Goal: Task Accomplishment & Management: Use online tool/utility

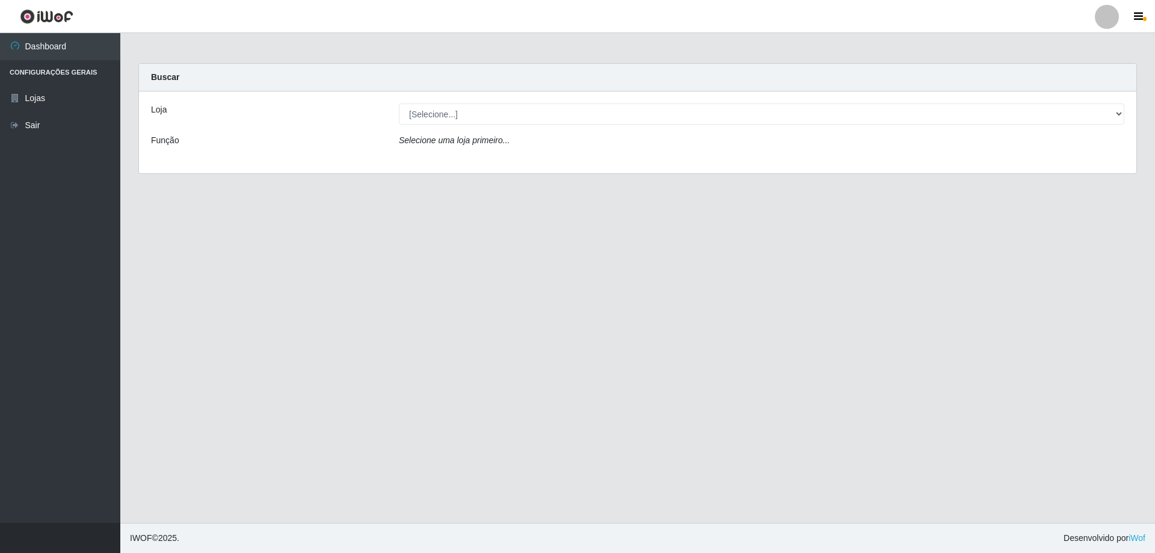
click at [464, 145] on icon "Selecione uma loja primeiro..." at bounding box center [454, 140] width 111 height 10
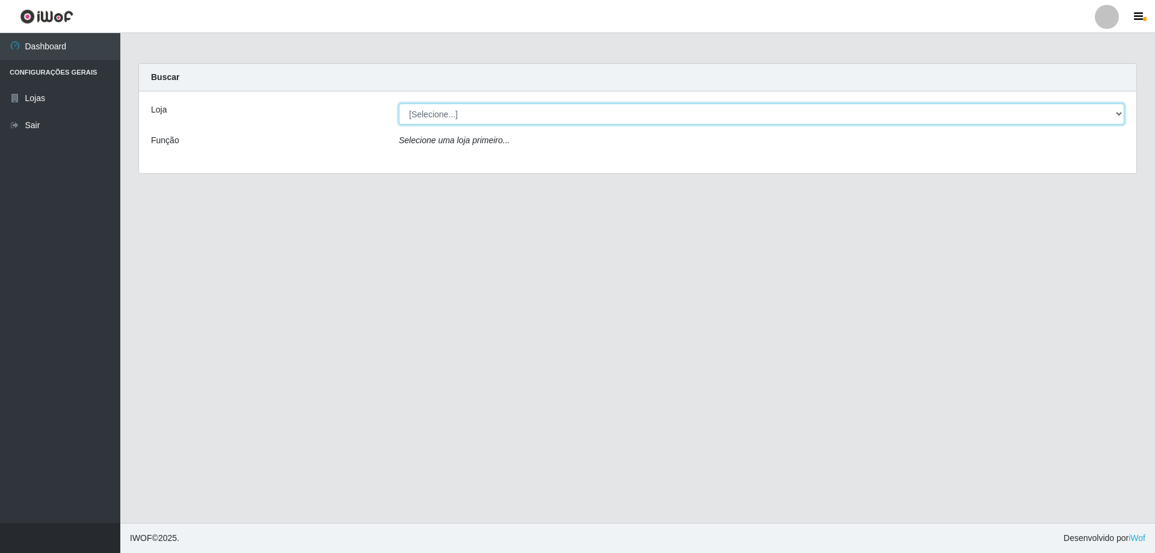
click at [435, 117] on select "[Selecione...] Atacado Vem - [STREET_ADDRESS]" at bounding box center [761, 113] width 725 height 21
select select "461"
click at [399, 103] on select "[Selecione...] Atacado Vem - [STREET_ADDRESS]" at bounding box center [761, 113] width 725 height 21
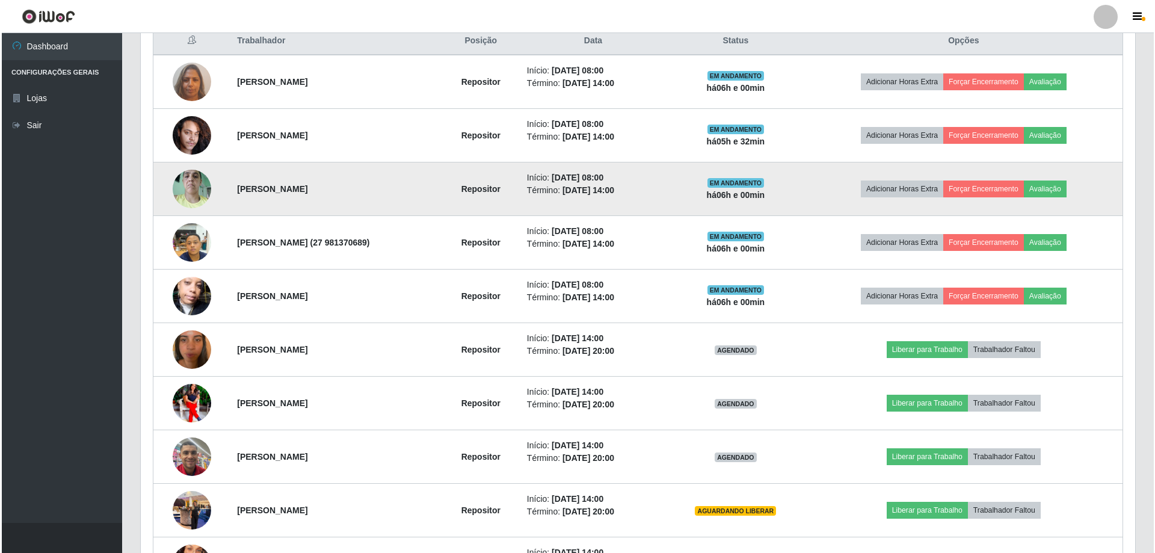
scroll to position [481, 0]
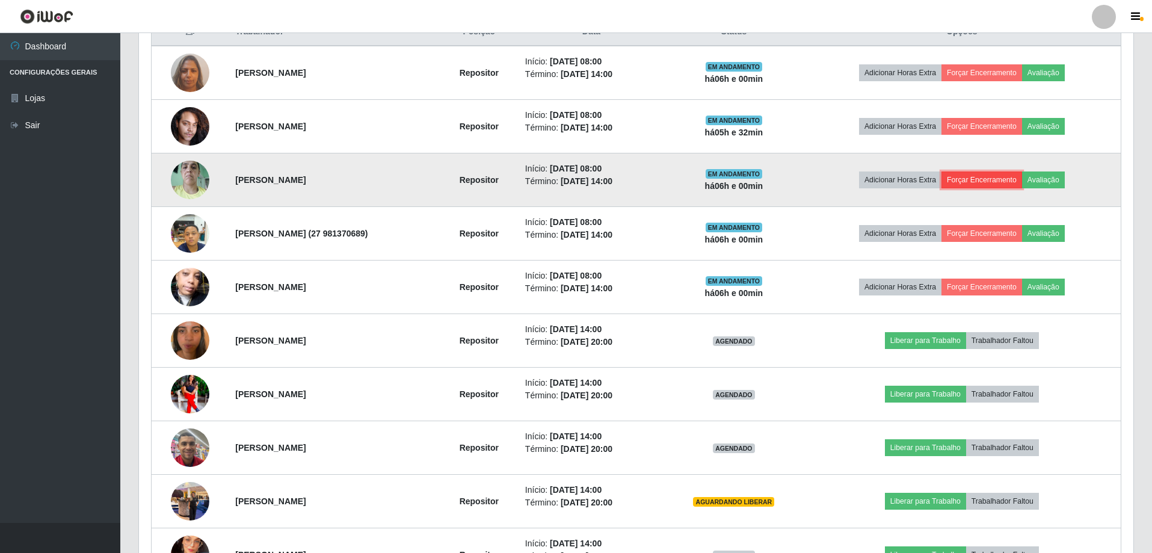
click at [984, 182] on button "Forçar Encerramento" at bounding box center [981, 179] width 81 height 17
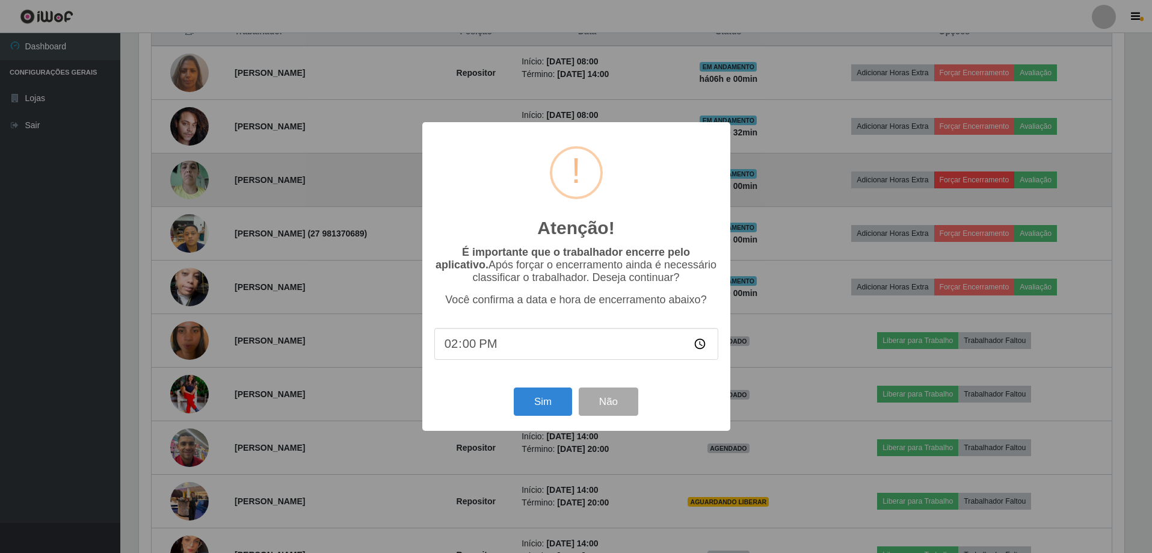
scroll to position [250, 988]
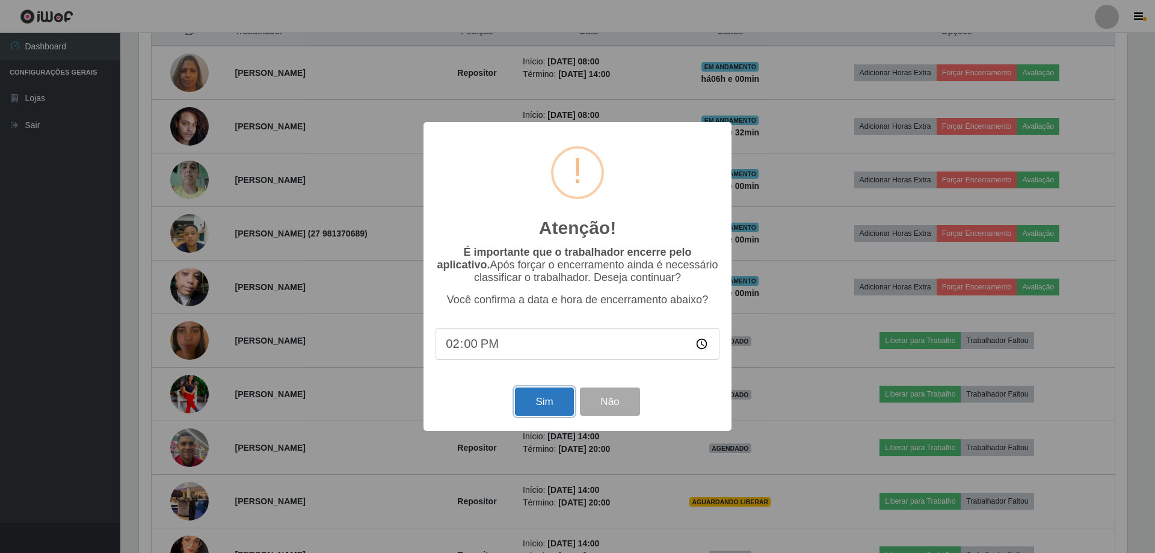
click at [548, 404] on button "Sim" at bounding box center [544, 401] width 58 height 28
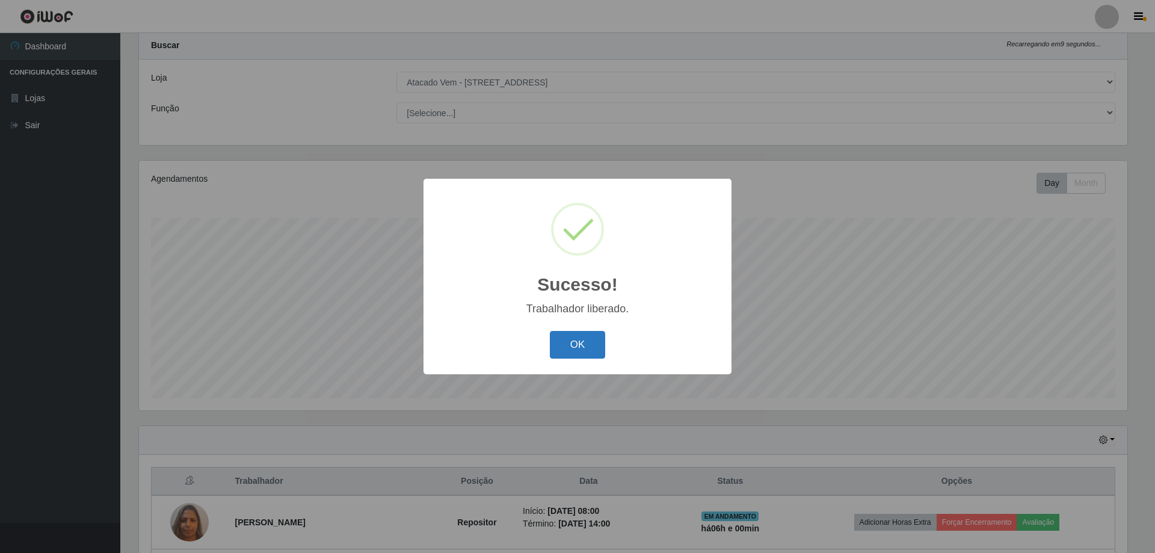
click at [574, 337] on button "OK" at bounding box center [578, 345] width 56 height 28
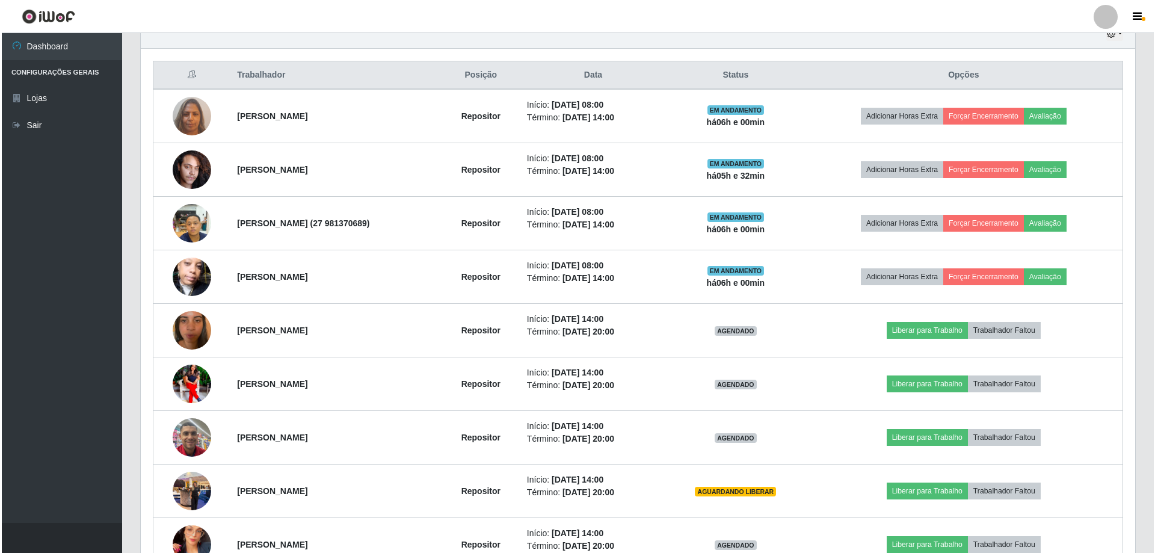
scroll to position [453, 0]
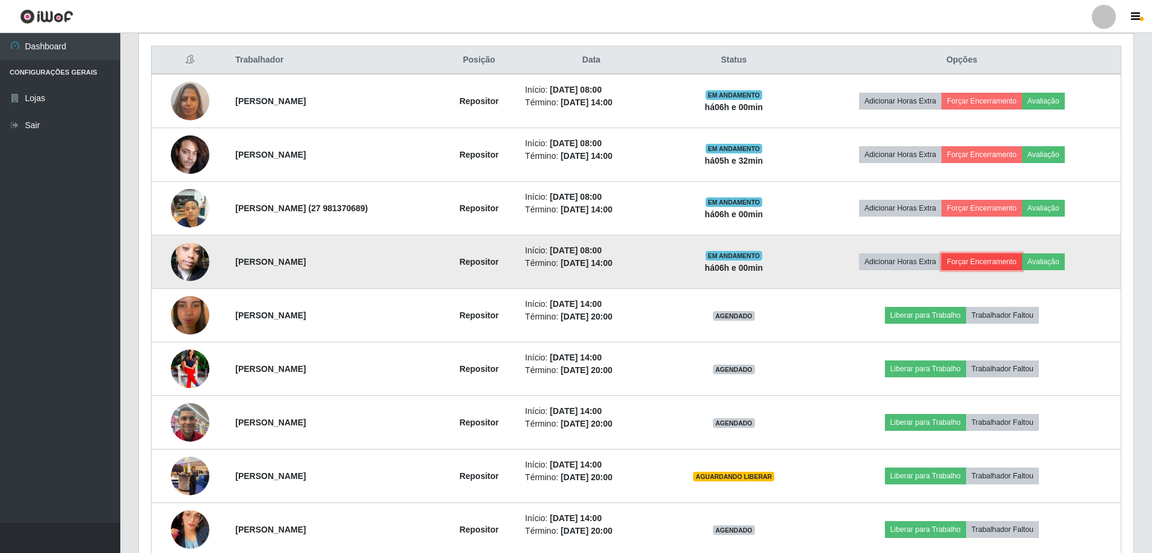
click at [984, 262] on button "Forçar Encerramento" at bounding box center [981, 261] width 81 height 17
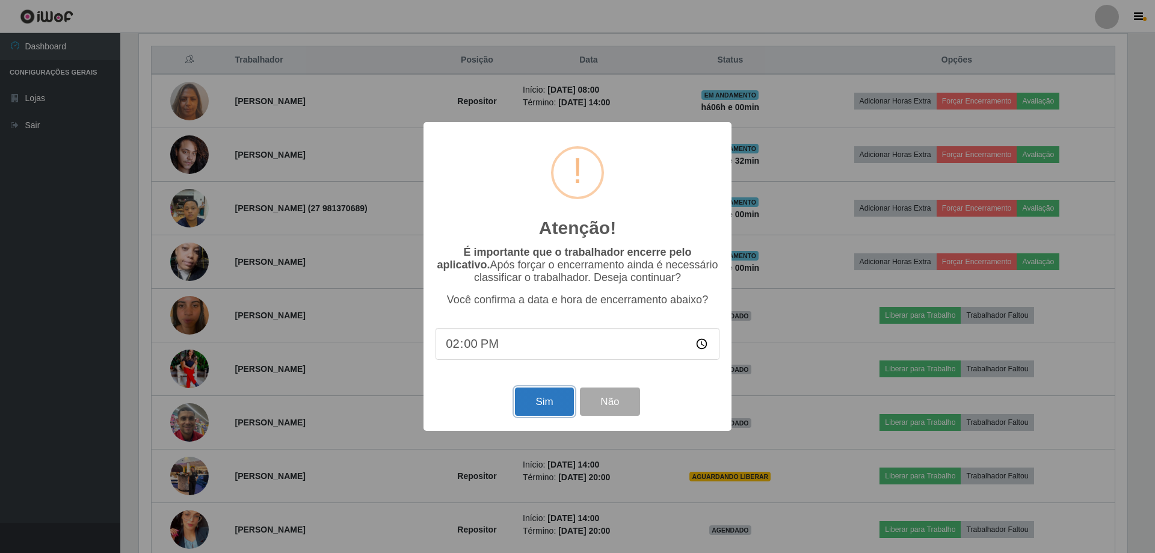
click at [549, 396] on button "Sim" at bounding box center [544, 401] width 58 height 28
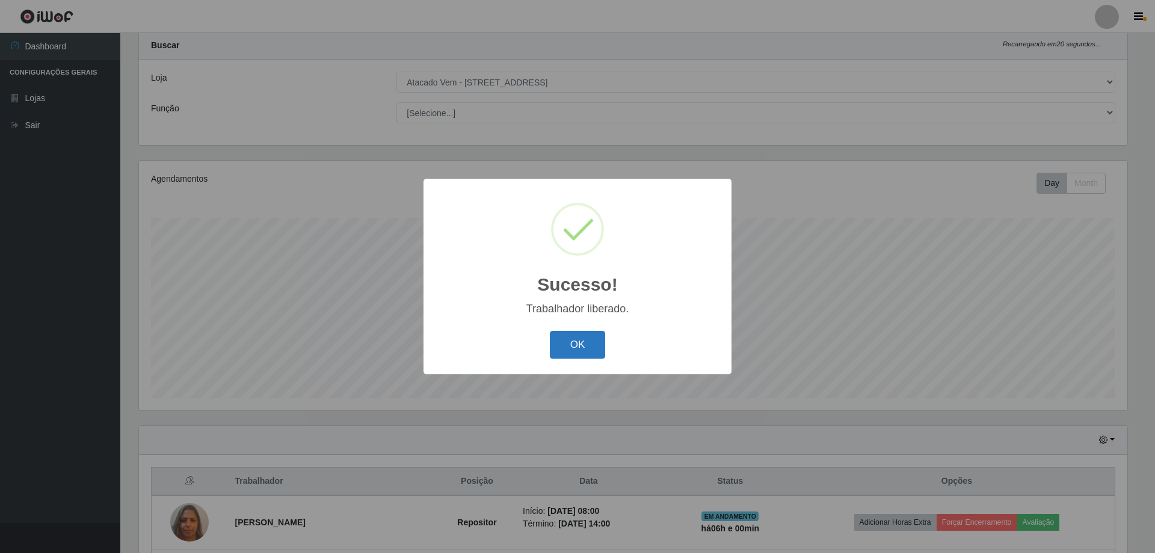
click at [588, 347] on button "OK" at bounding box center [578, 345] width 56 height 28
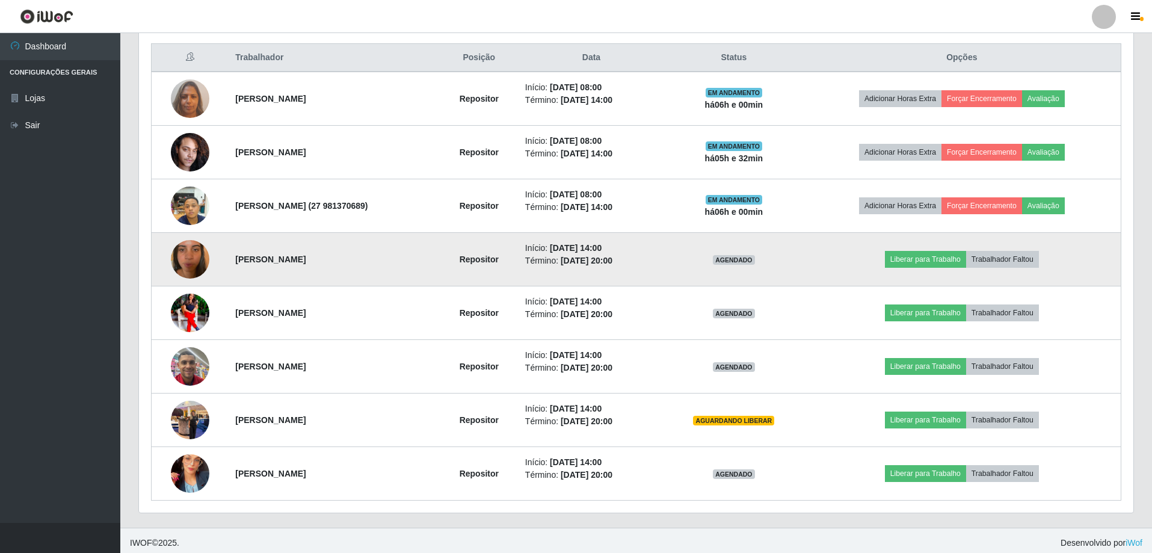
scroll to position [460, 0]
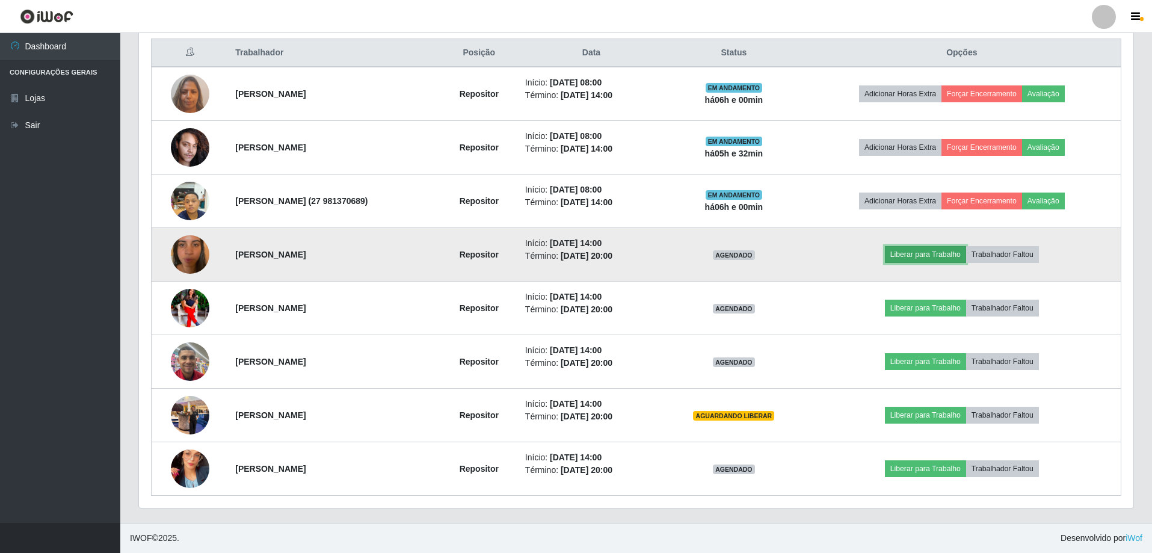
click at [928, 257] on button "Liberar para Trabalho" at bounding box center [925, 254] width 81 height 17
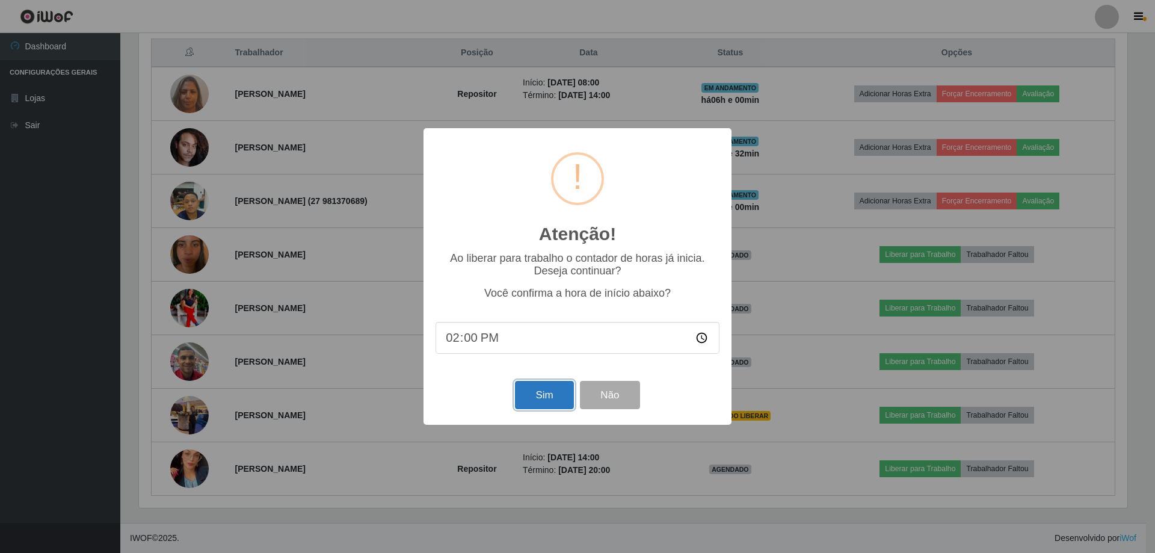
click at [547, 401] on button "Sim" at bounding box center [544, 395] width 58 height 28
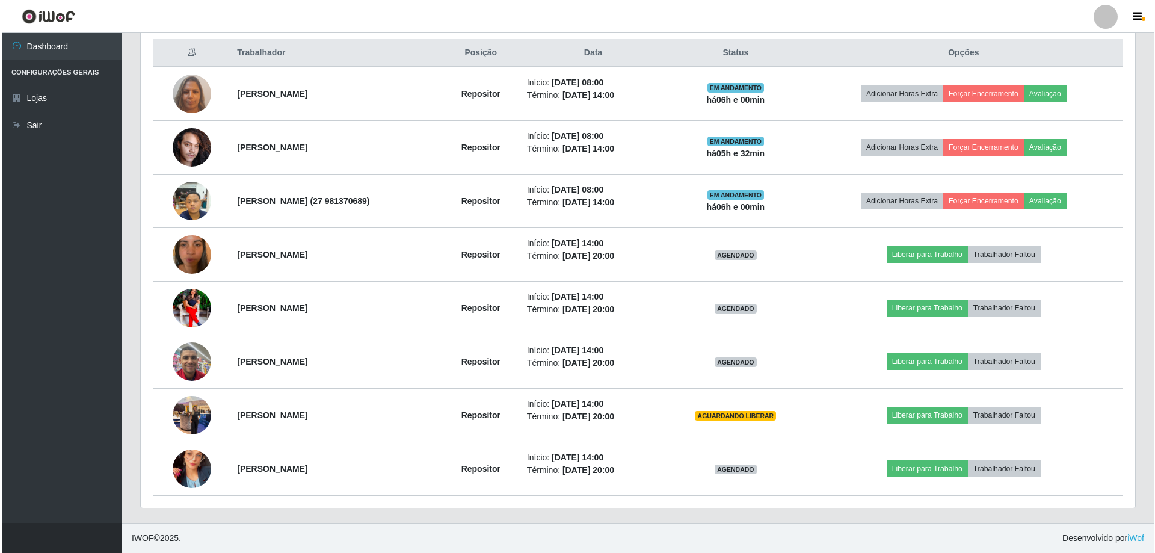
scroll to position [0, 0]
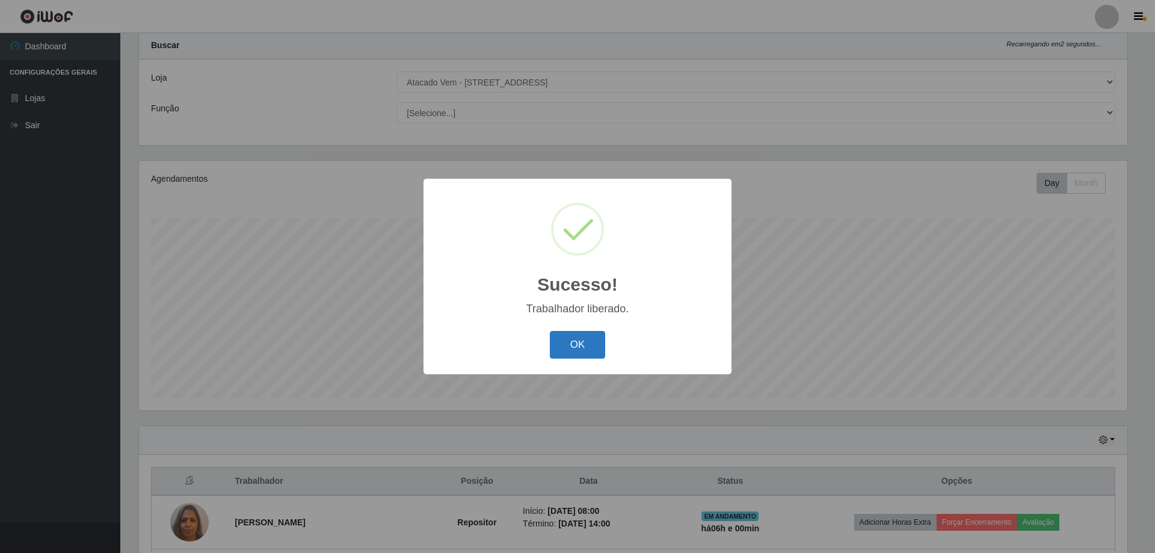
click at [597, 342] on button "OK" at bounding box center [578, 345] width 56 height 28
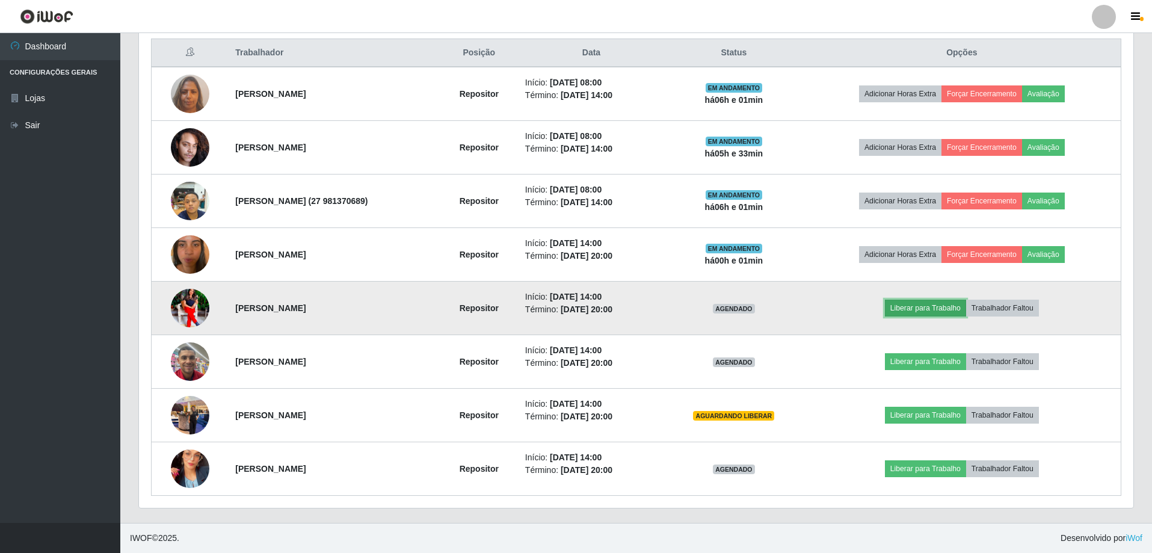
click at [917, 308] on button "Liberar para Trabalho" at bounding box center [925, 308] width 81 height 17
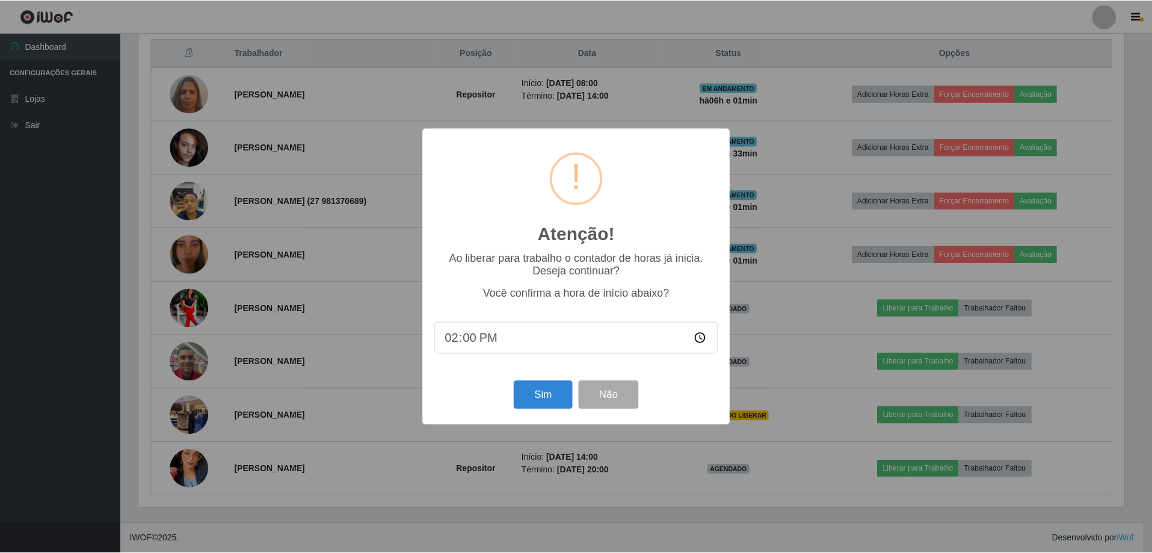
scroll to position [250, 988]
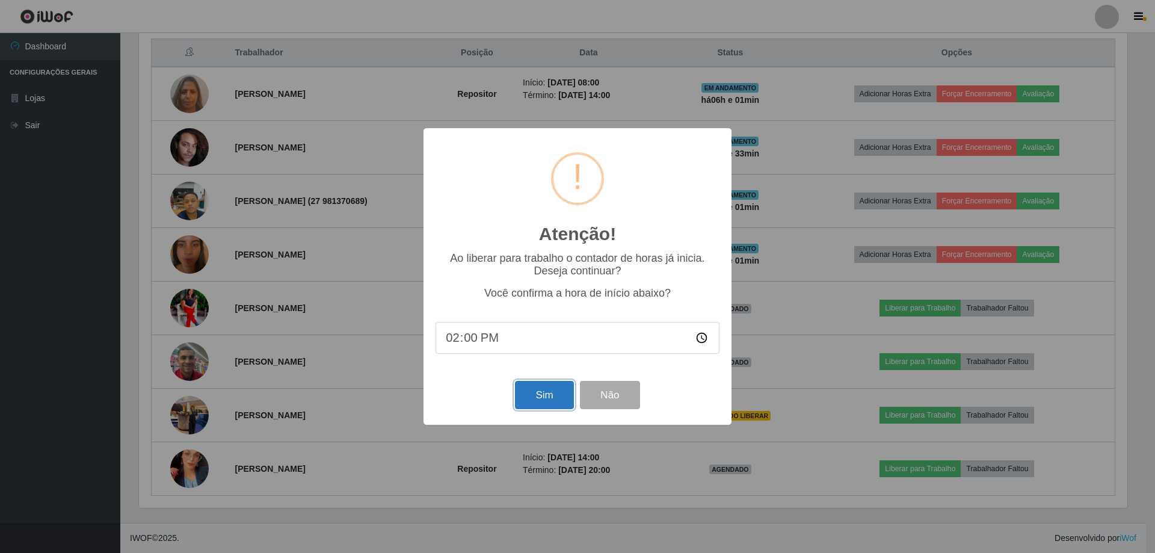
click at [543, 395] on button "Sim" at bounding box center [544, 395] width 58 height 28
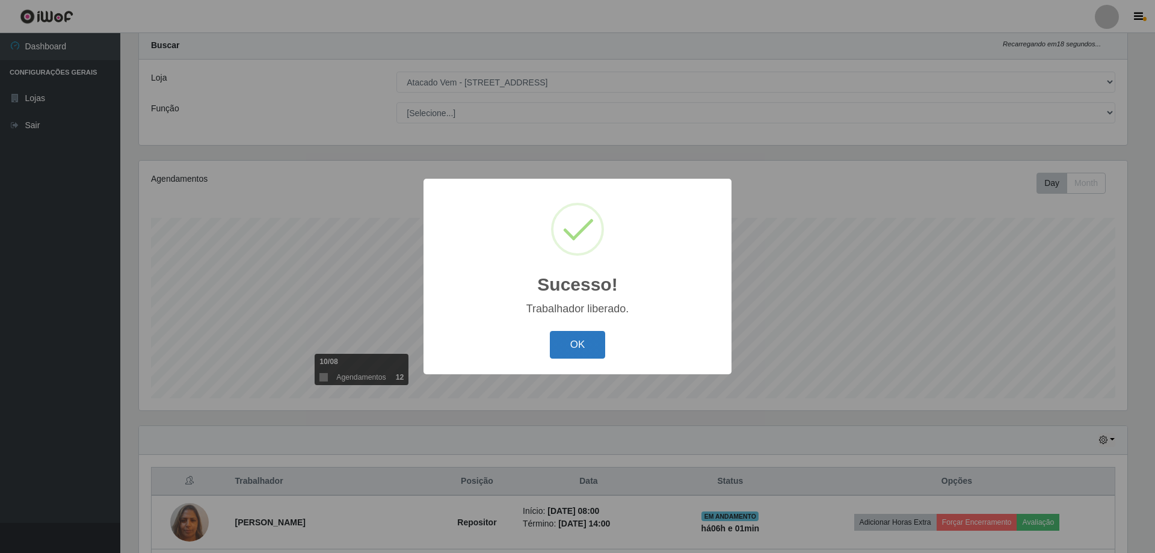
click at [579, 351] on button "OK" at bounding box center [578, 345] width 56 height 28
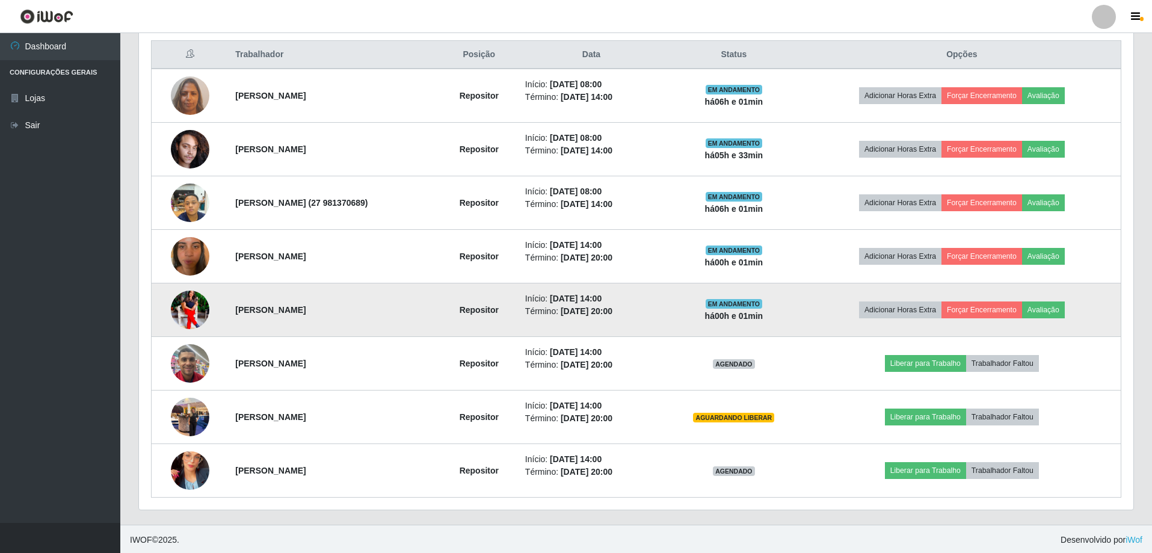
scroll to position [460, 0]
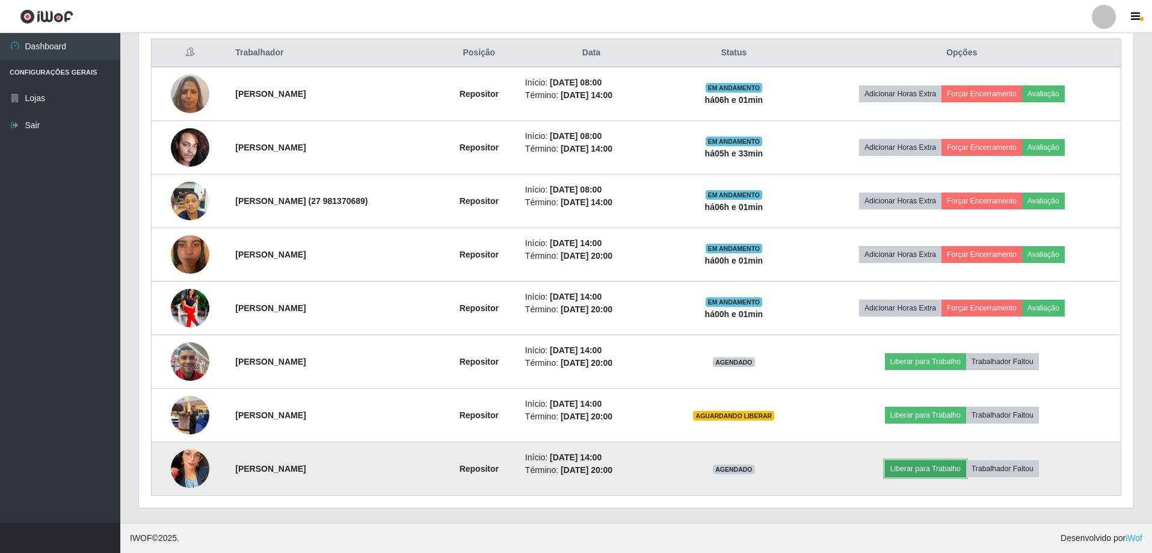
click at [941, 470] on button "Liberar para Trabalho" at bounding box center [925, 468] width 81 height 17
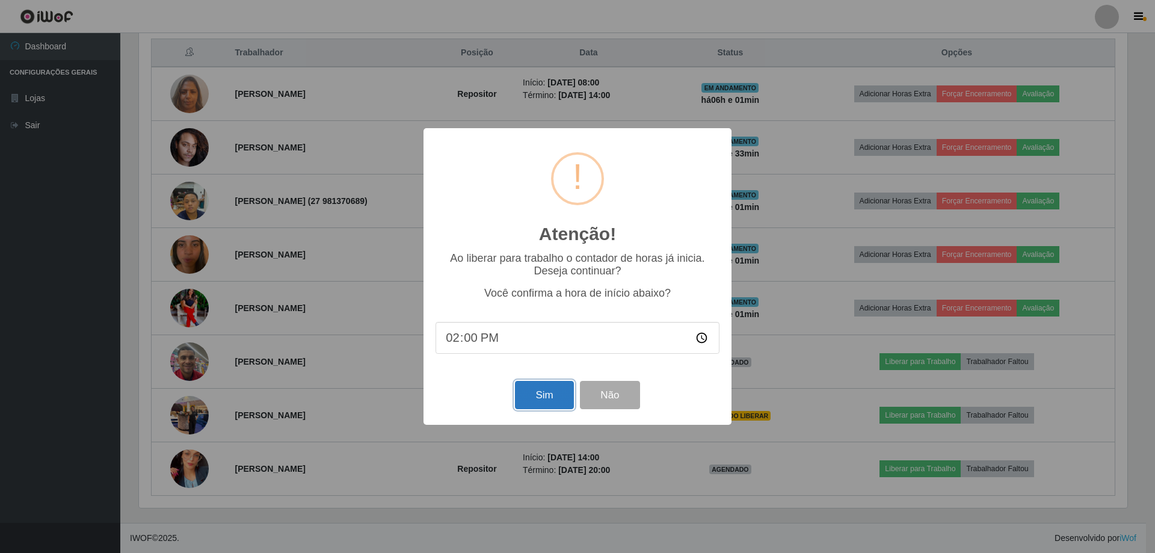
click at [547, 395] on button "Sim" at bounding box center [544, 395] width 58 height 28
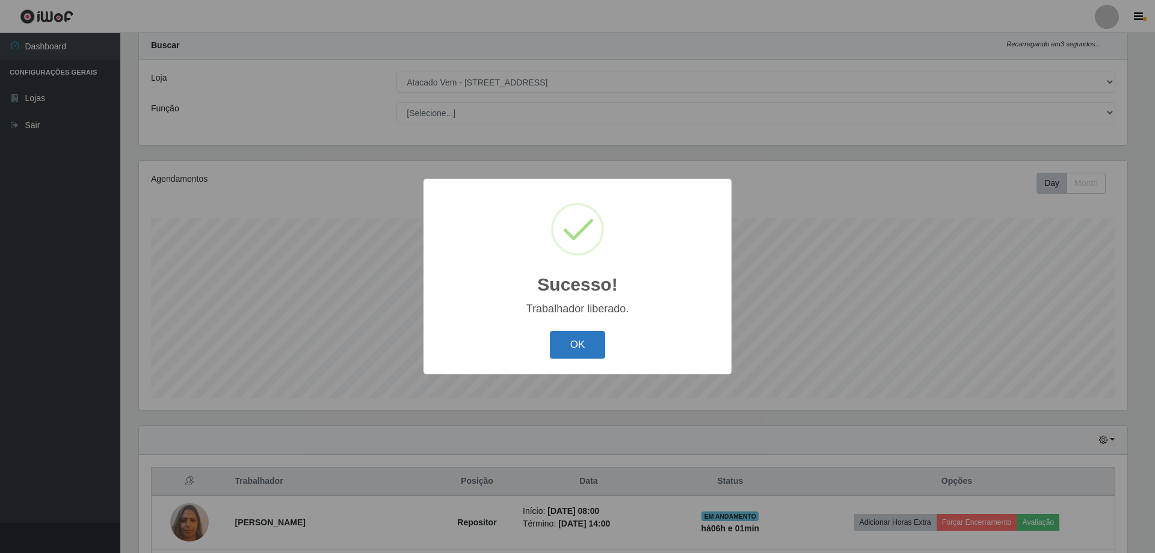
drag, startPoint x: 594, startPoint y: 338, endPoint x: 552, endPoint y: 372, distance: 53.5
click at [594, 339] on button "OK" at bounding box center [578, 345] width 56 height 28
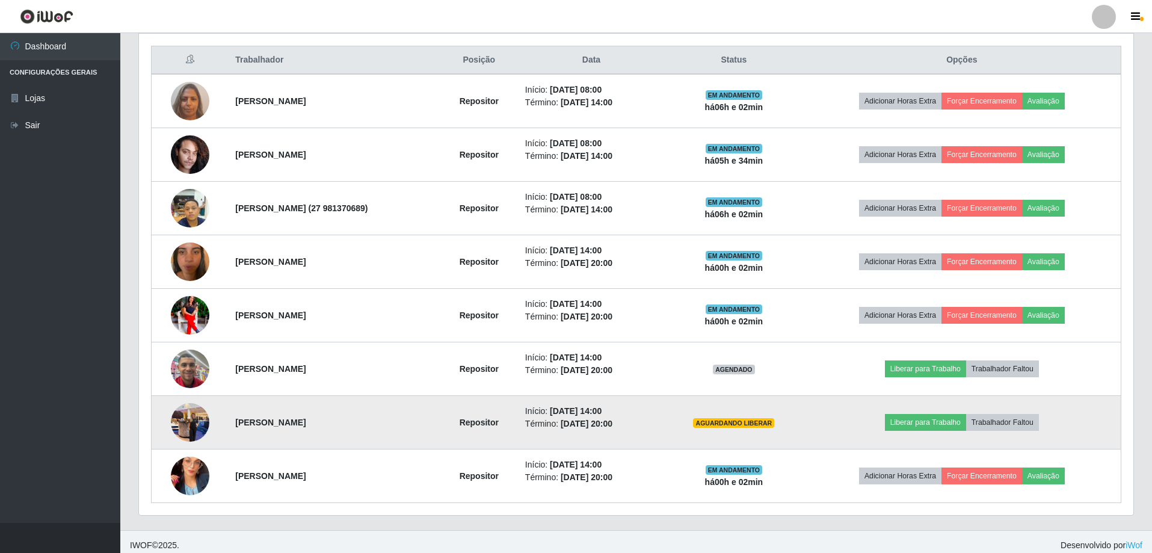
scroll to position [460, 0]
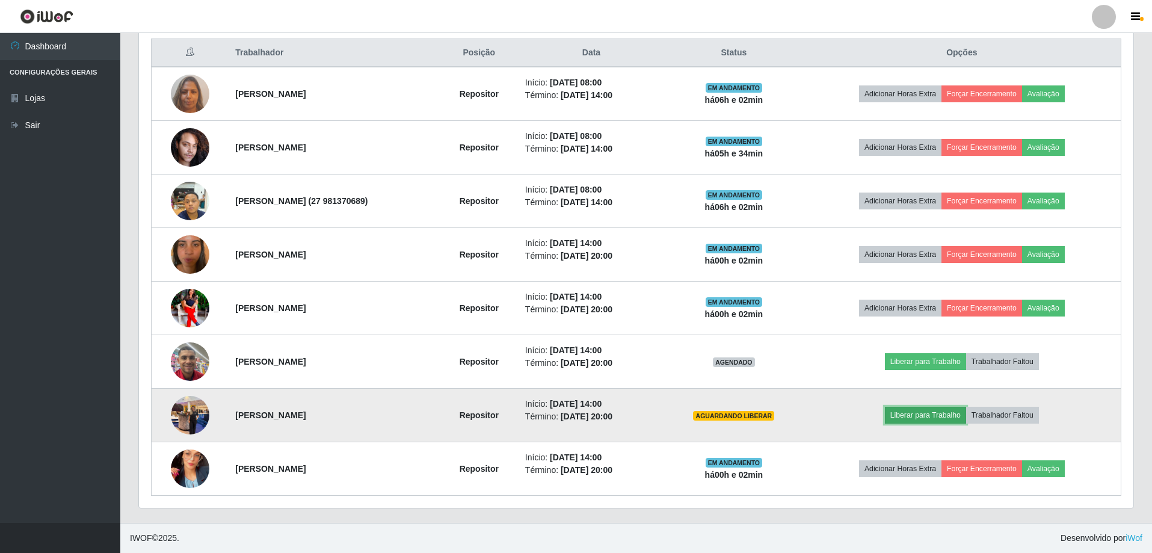
click at [924, 416] on button "Liberar para Trabalho" at bounding box center [925, 415] width 81 height 17
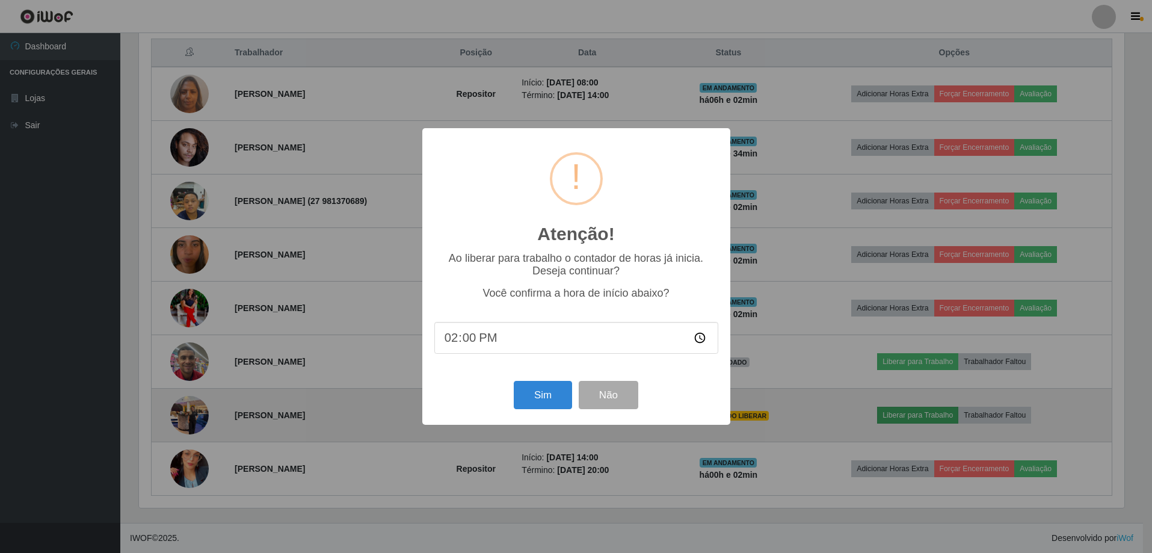
scroll to position [250, 988]
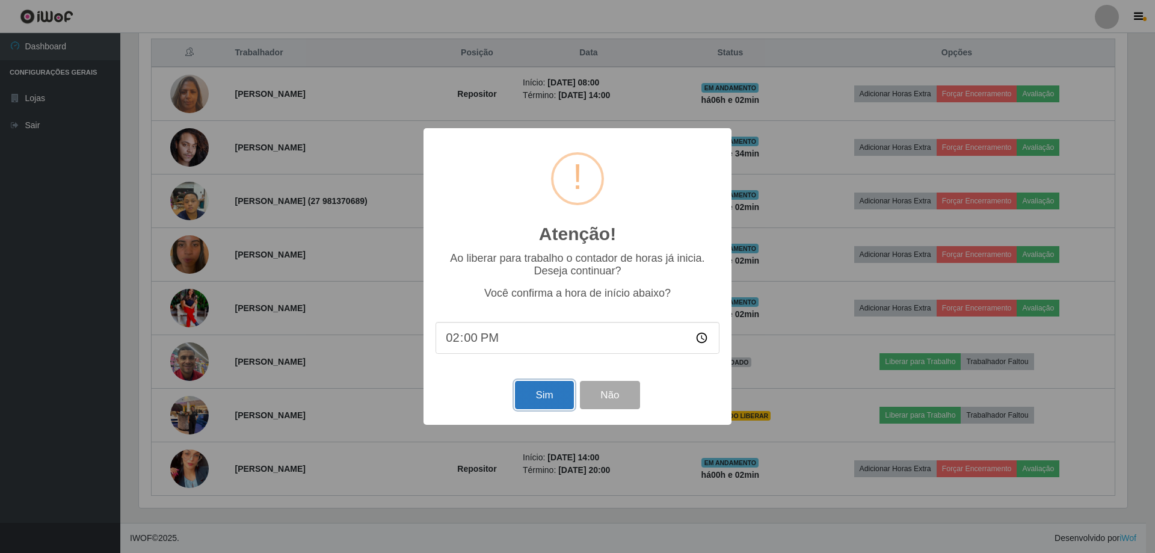
click at [541, 407] on button "Sim" at bounding box center [544, 395] width 58 height 28
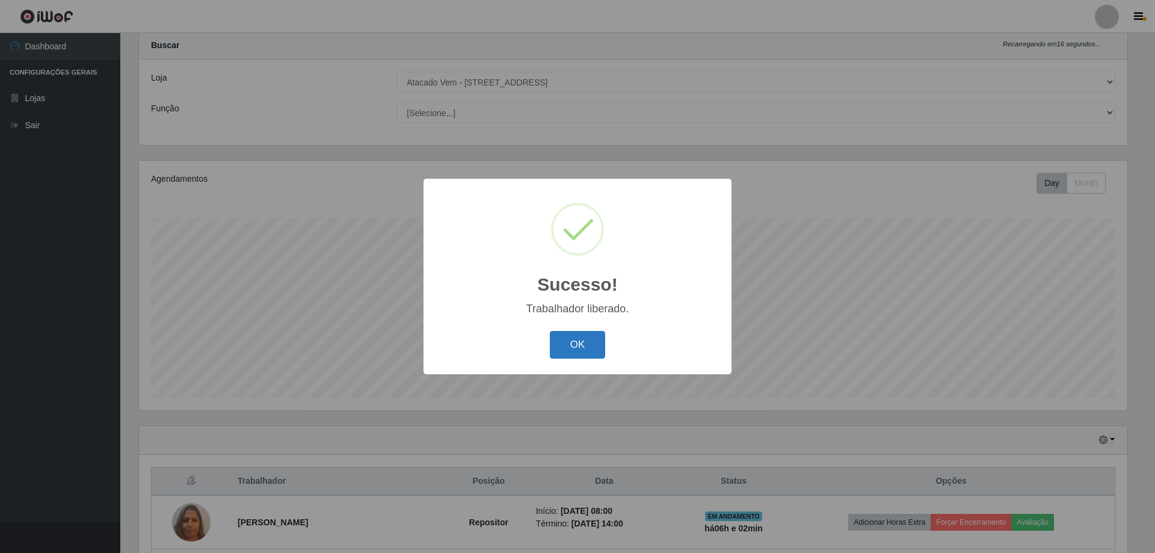
click at [581, 350] on button "OK" at bounding box center [578, 345] width 56 height 28
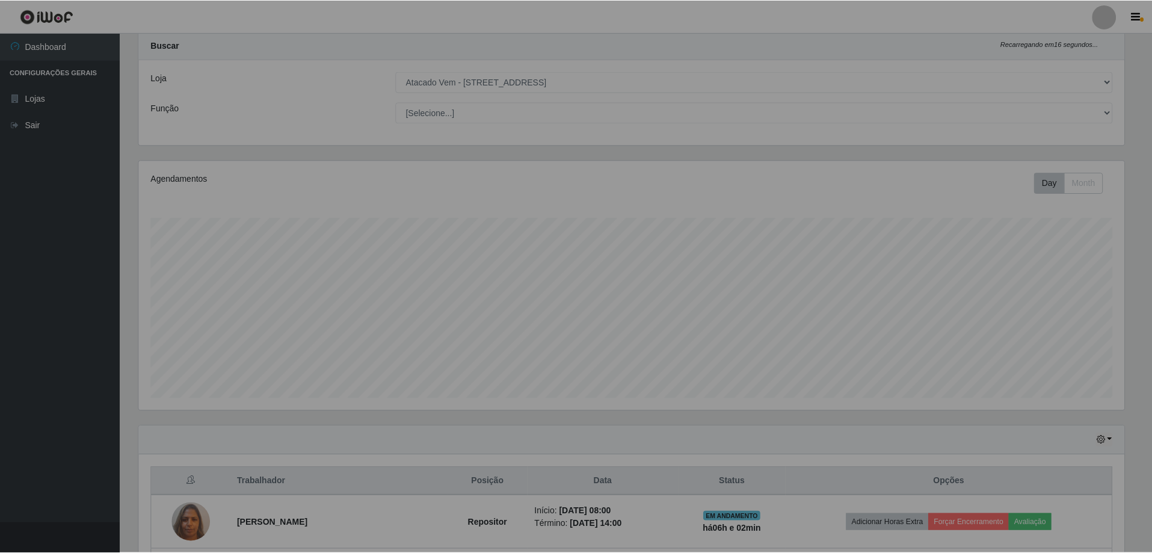
scroll to position [601324, 600580]
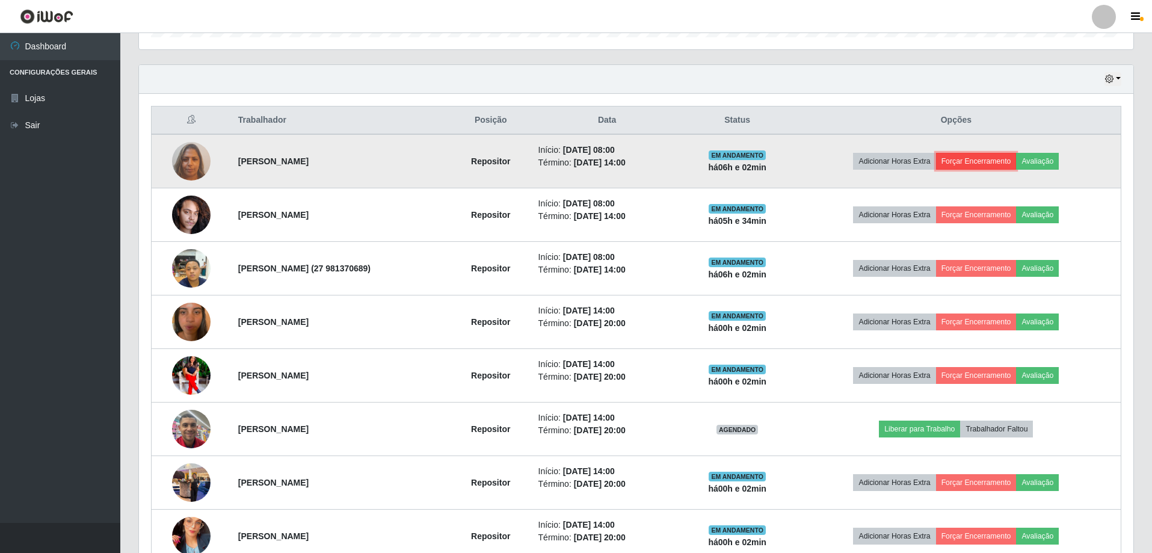
click at [984, 159] on button "Forçar Encerramento" at bounding box center [976, 161] width 81 height 17
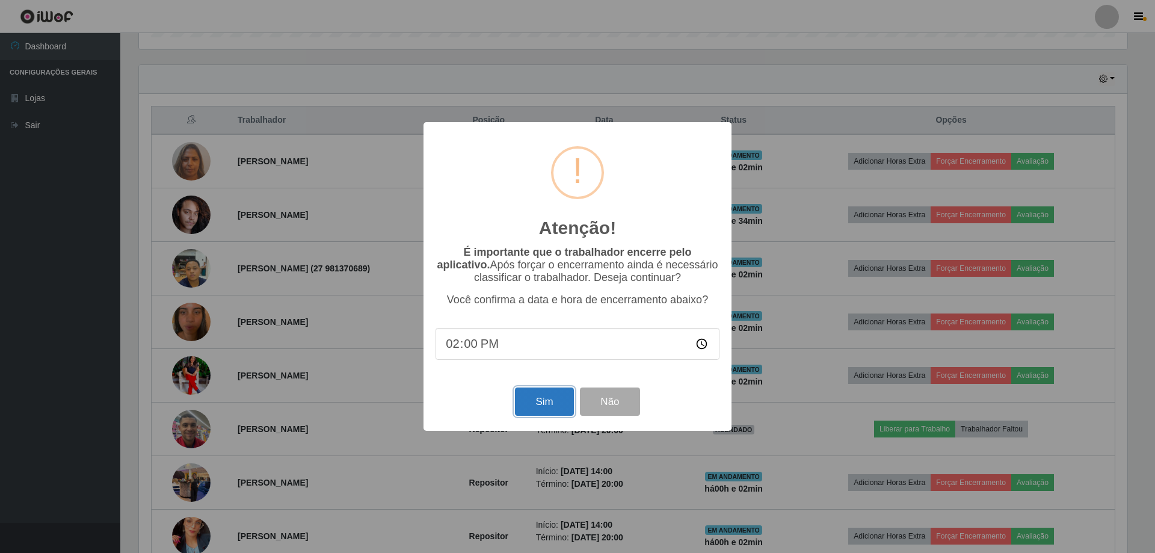
click at [559, 401] on button "Sim" at bounding box center [544, 401] width 58 height 28
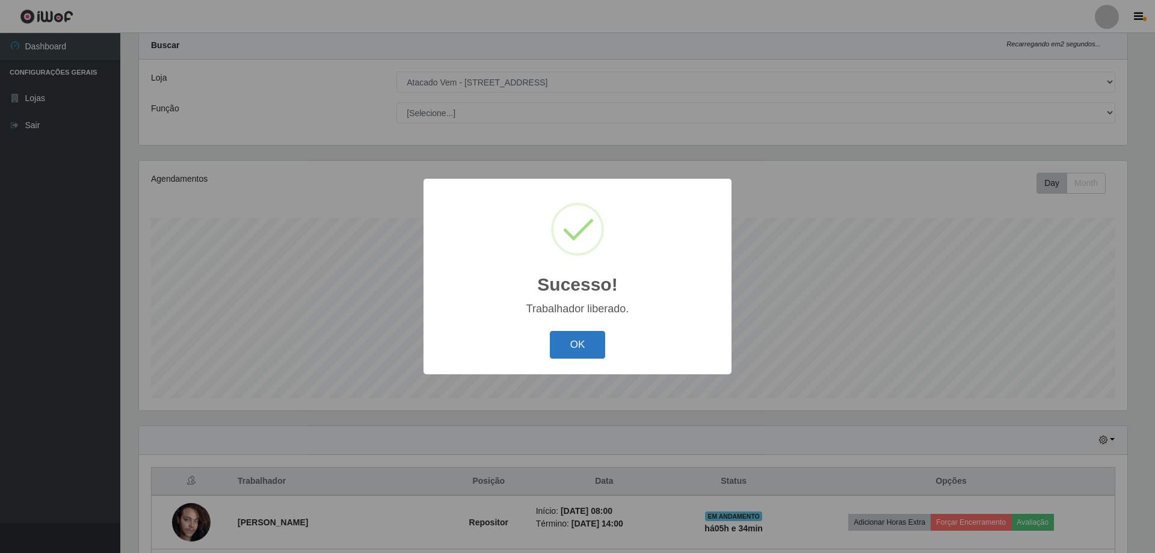
click at [585, 354] on button "OK" at bounding box center [578, 345] width 56 height 28
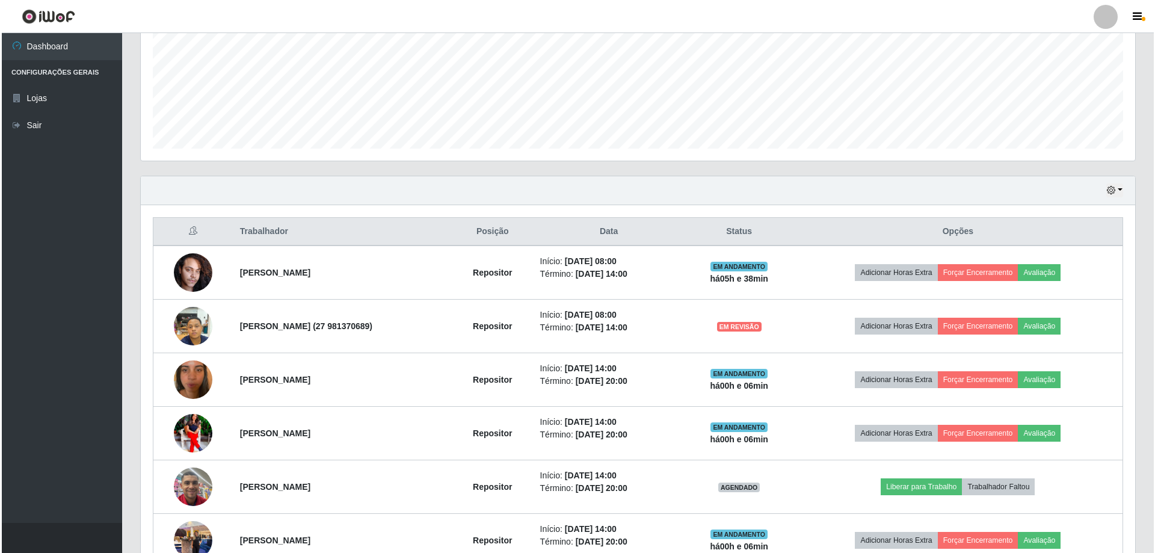
scroll to position [407, 0]
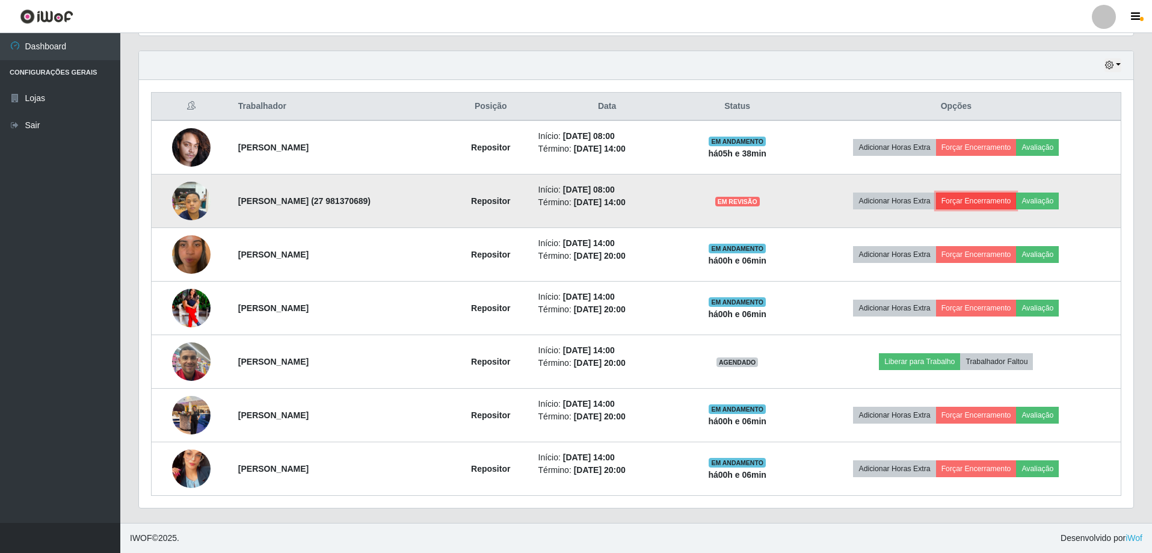
click at [989, 204] on button "Forçar Encerramento" at bounding box center [976, 201] width 81 height 17
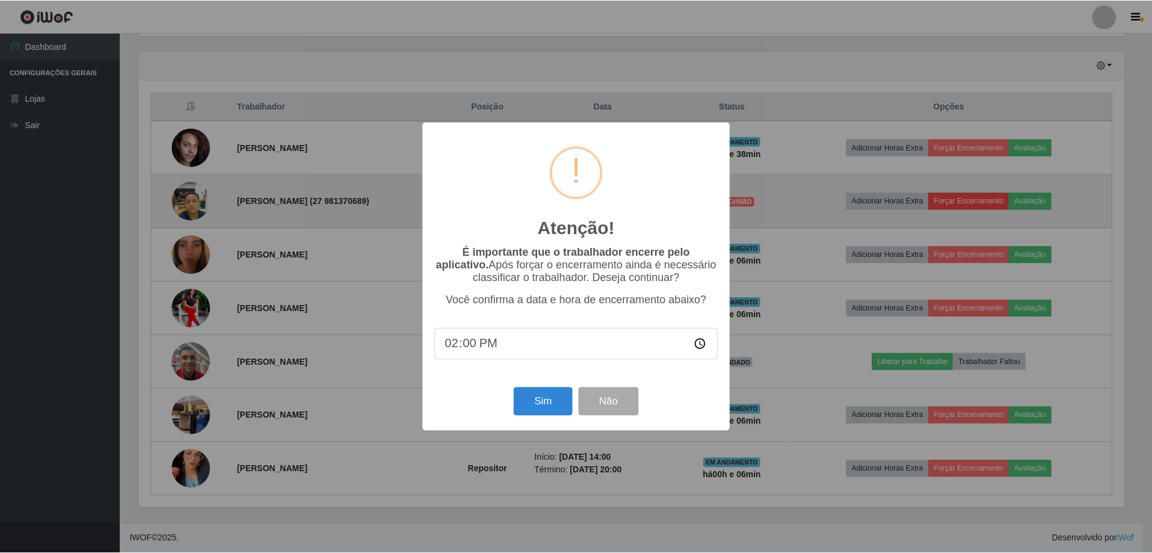
scroll to position [250, 988]
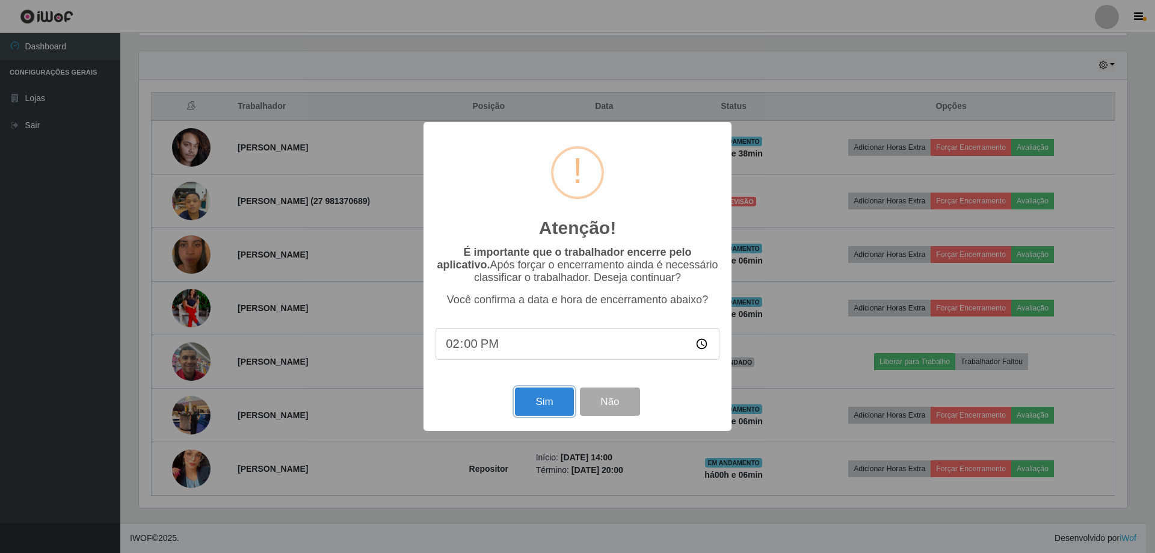
drag, startPoint x: 543, startPoint y: 399, endPoint x: 543, endPoint y: 389, distance: 9.6
click at [543, 399] on button "Sim" at bounding box center [544, 401] width 58 height 28
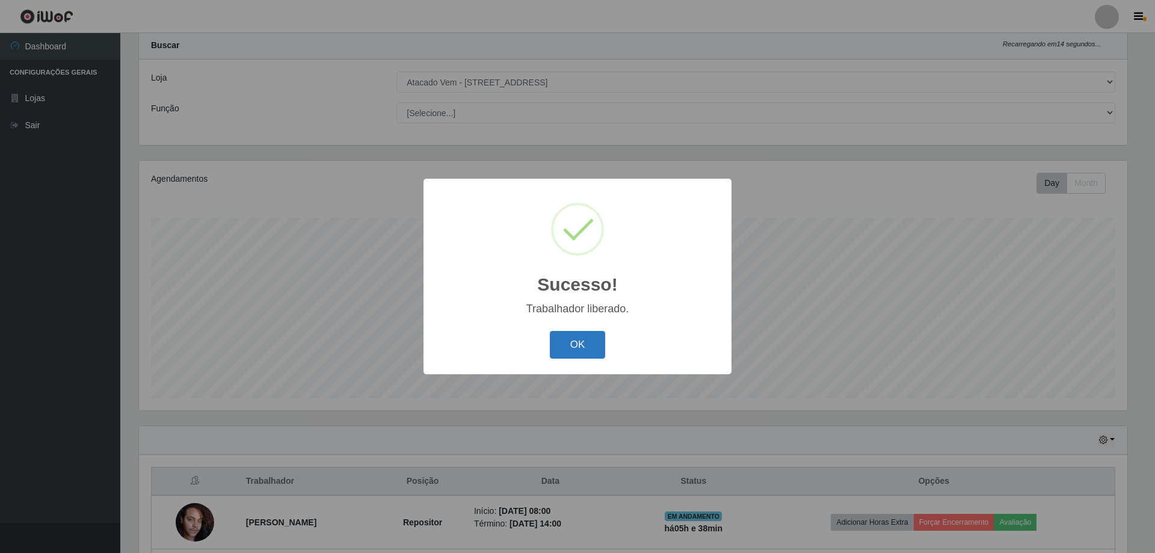
click at [567, 344] on button "OK" at bounding box center [578, 345] width 56 height 28
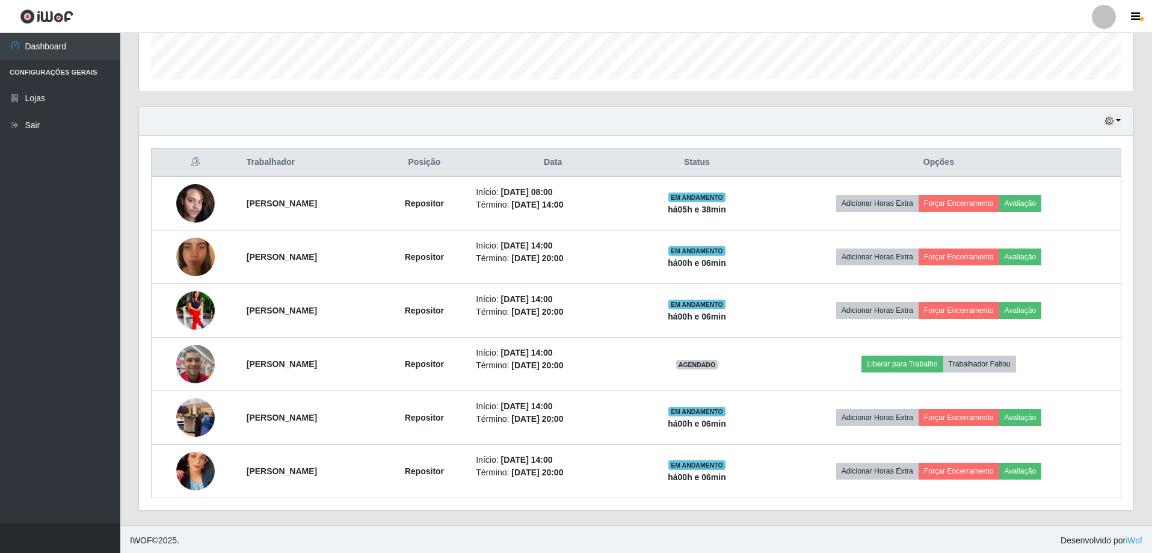
scroll to position [353, 0]
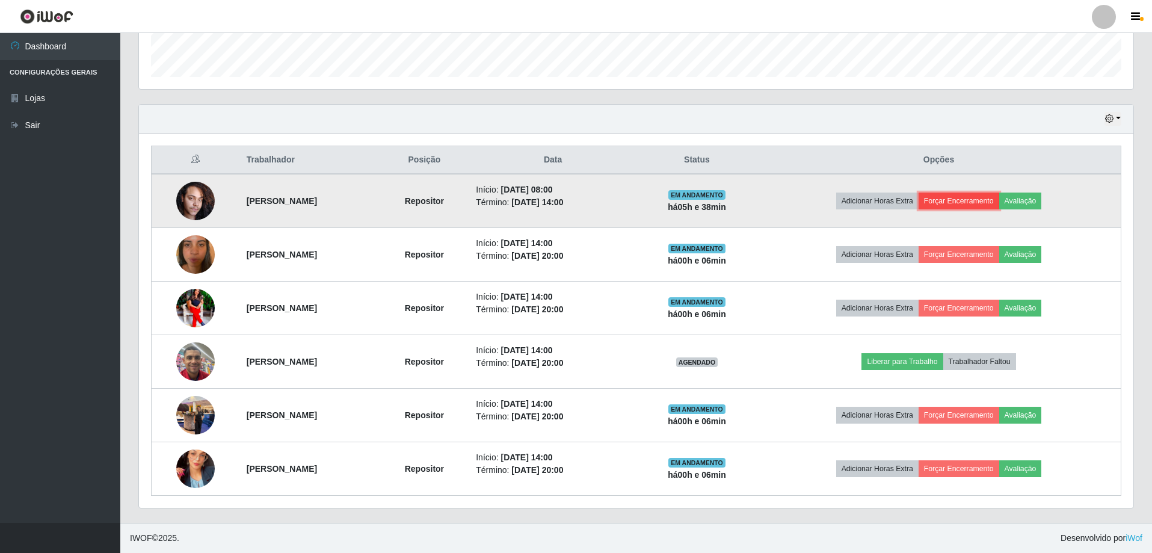
click at [982, 203] on button "Forçar Encerramento" at bounding box center [959, 201] width 81 height 17
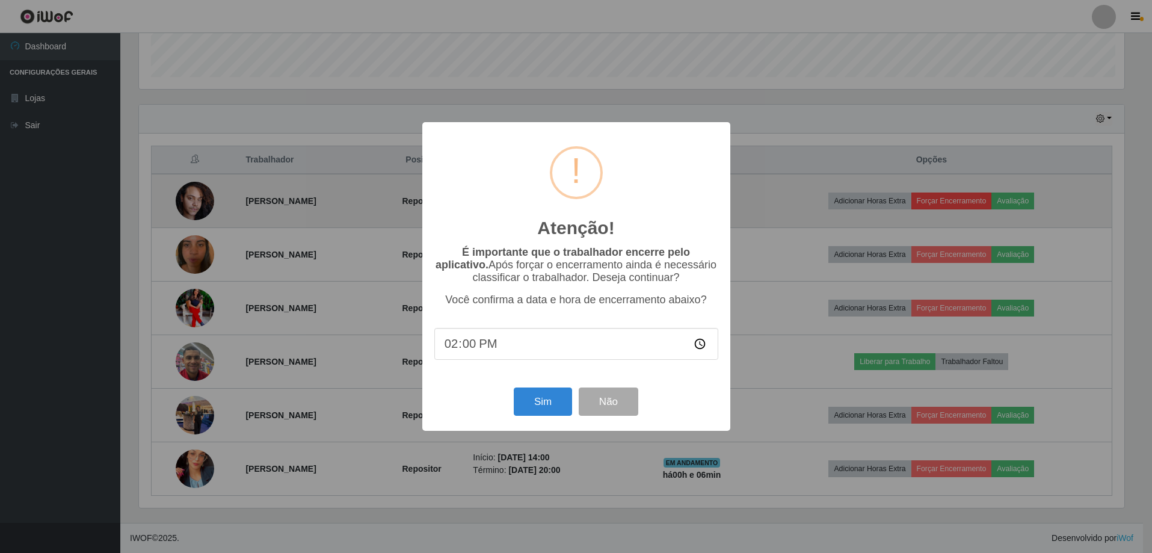
scroll to position [250, 988]
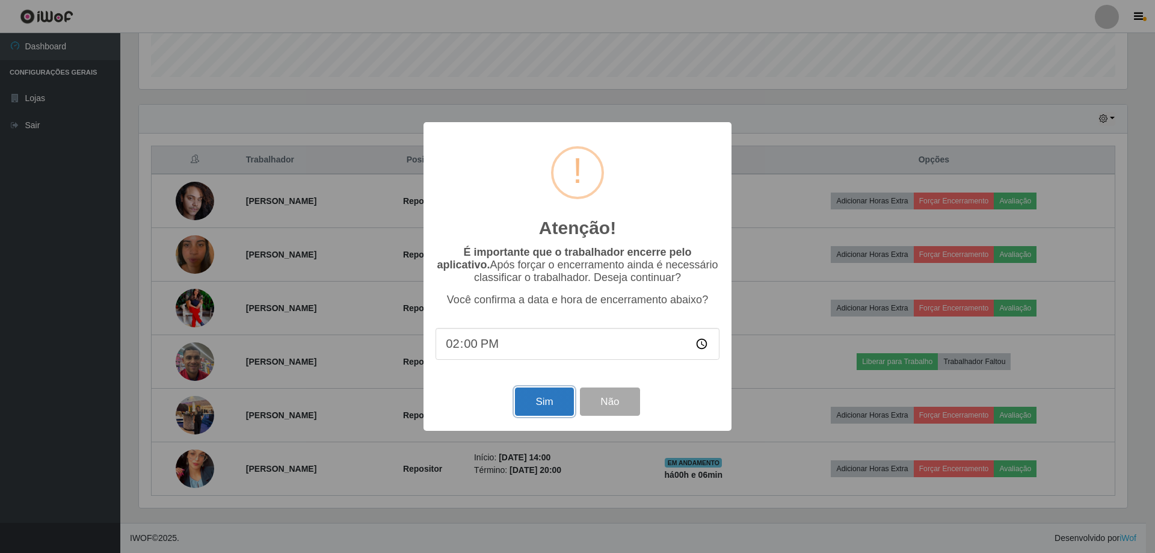
click at [538, 404] on button "Sim" at bounding box center [544, 401] width 58 height 28
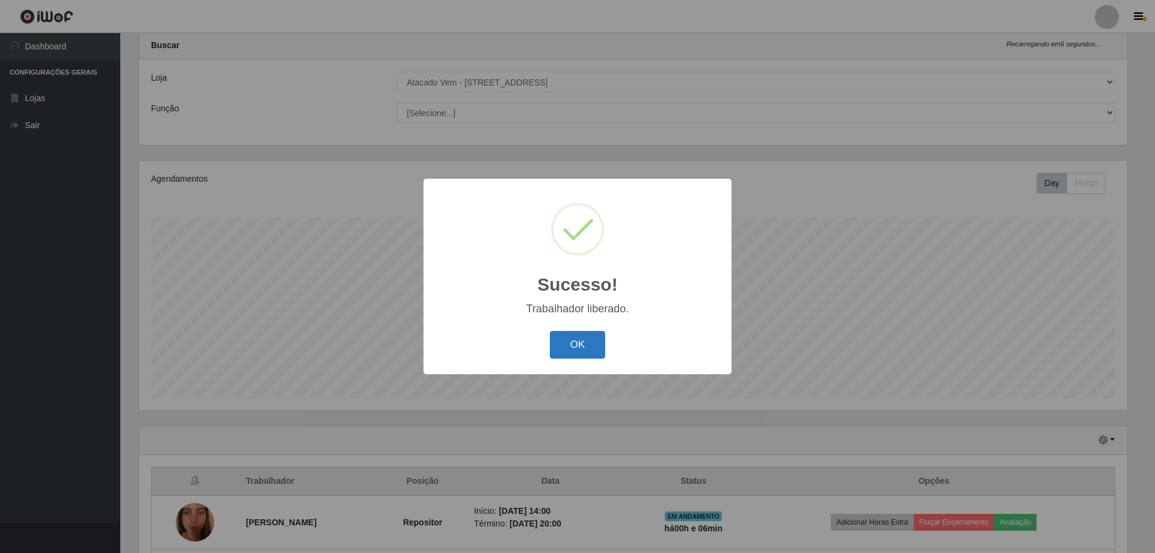
click at [583, 345] on button "OK" at bounding box center [578, 345] width 56 height 28
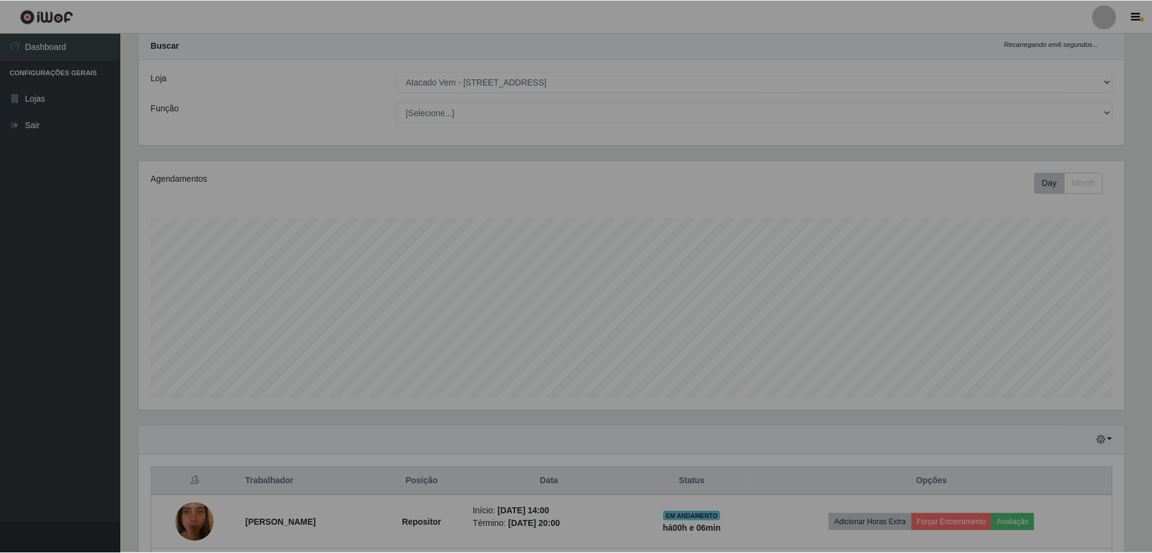
scroll to position [250, 994]
